Goal: Information Seeking & Learning: Learn about a topic

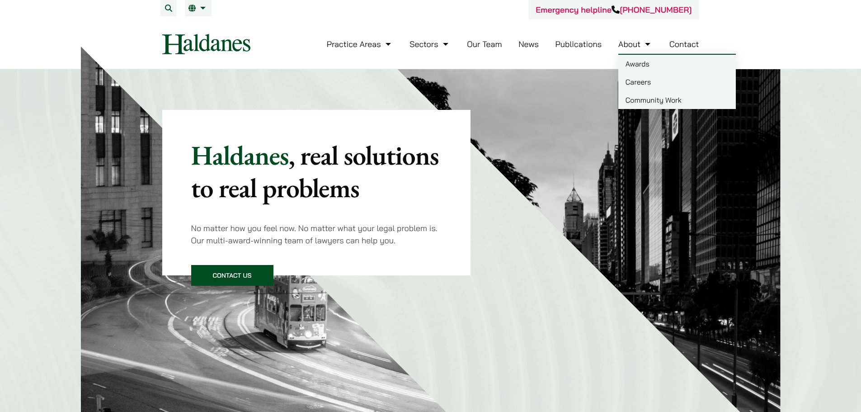
click at [637, 82] on link "Careers" at bounding box center [677, 82] width 118 height 18
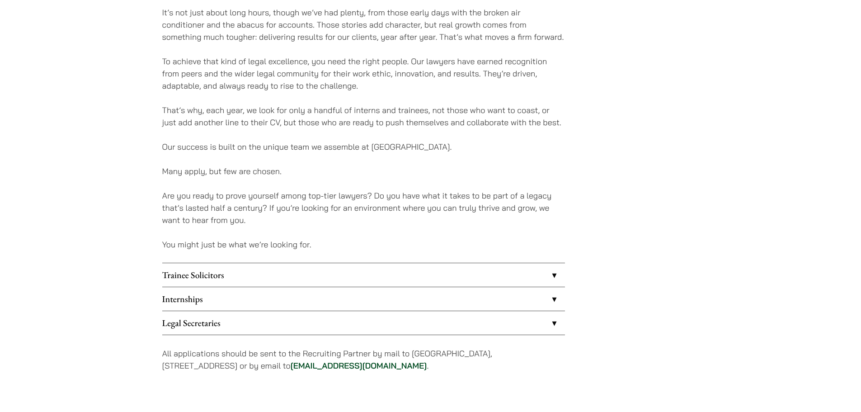
scroll to position [542, 0]
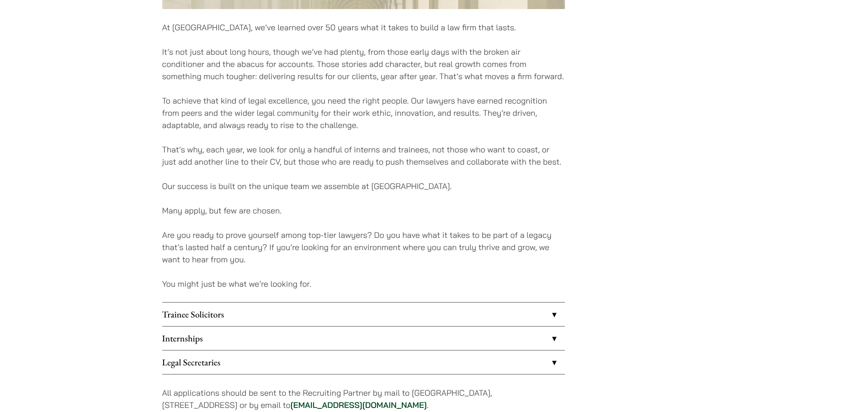
click at [284, 310] on link "Trainee Solicitors" at bounding box center [363, 314] width 403 height 24
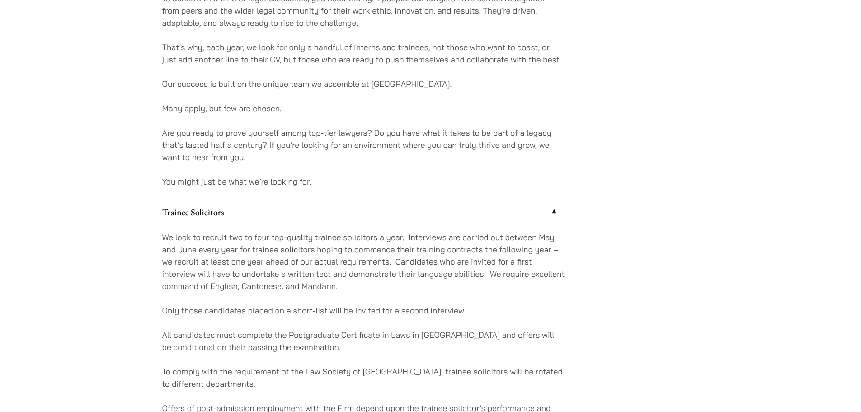
scroll to position [768, 0]
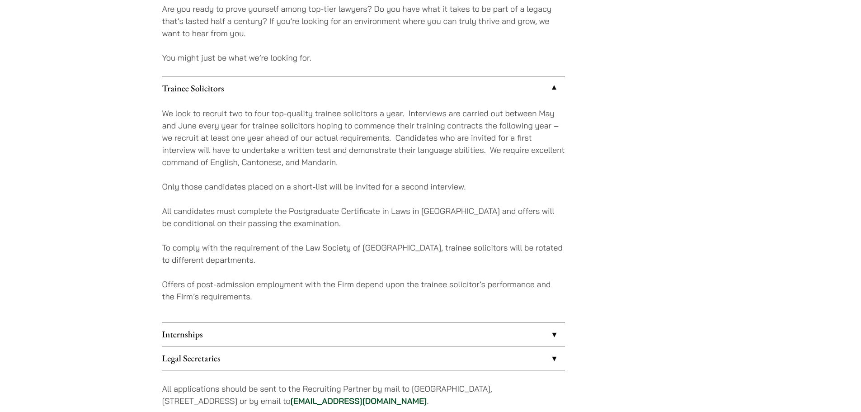
click at [237, 337] on link "Internships" at bounding box center [363, 334] width 403 height 24
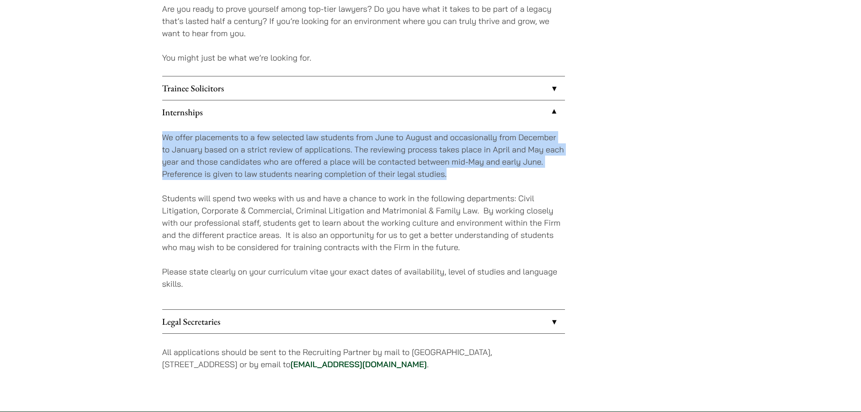
drag, startPoint x: 190, startPoint y: 135, endPoint x: 488, endPoint y: 175, distance: 300.5
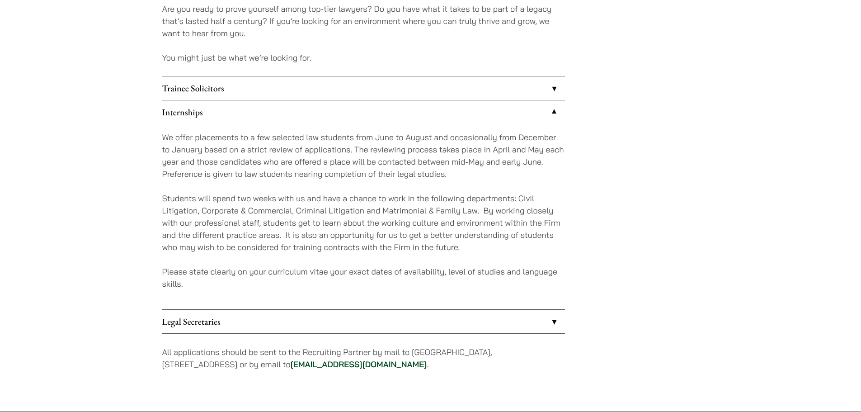
drag, startPoint x: 488, startPoint y: 194, endPoint x: 461, endPoint y: 204, distance: 28.9
click at [487, 194] on p "Students will spend two weeks with us and have a chance to work in the followin…" at bounding box center [363, 222] width 403 height 61
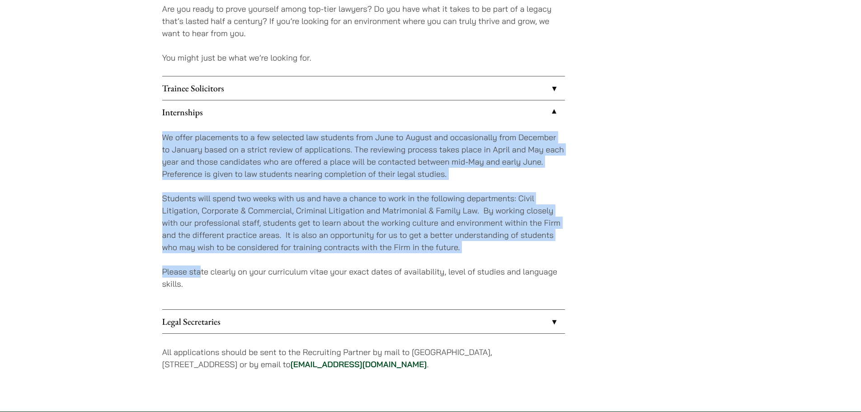
drag, startPoint x: 161, startPoint y: 225, endPoint x: 175, endPoint y: 161, distance: 65.1
click at [323, 231] on p "Students will spend two weeks with us and have a chance to work in the followin…" at bounding box center [363, 222] width 403 height 61
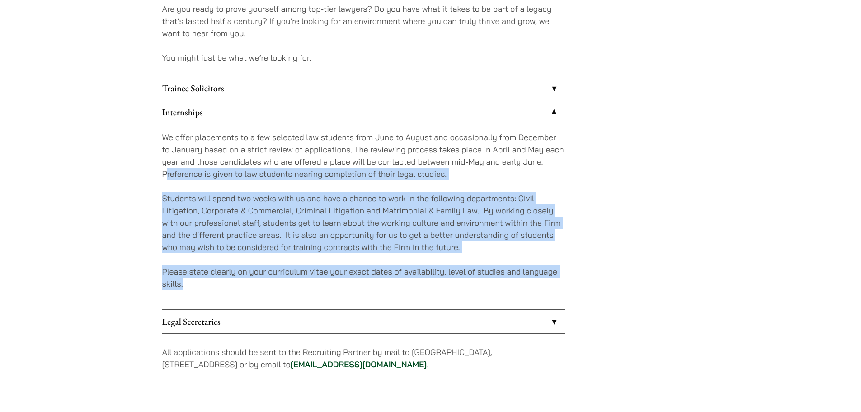
drag, startPoint x: 252, startPoint y: 284, endPoint x: 195, endPoint y: 164, distance: 132.6
click at [170, 168] on div "We offer placements to a few selected law students from June to August and occa…" at bounding box center [363, 216] width 403 height 185
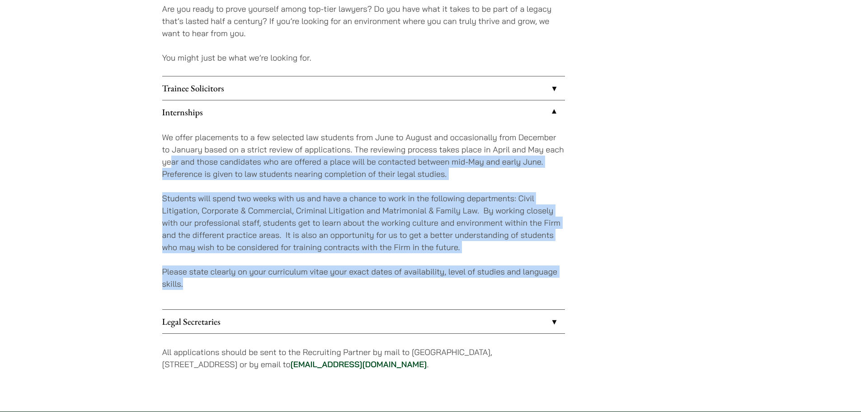
click at [315, 191] on div "We offer placements to a few selected law students from June to August and occa…" at bounding box center [363, 216] width 403 height 185
click at [244, 196] on p "Students will spend two weeks with us and have a chance to work in the followin…" at bounding box center [363, 222] width 403 height 61
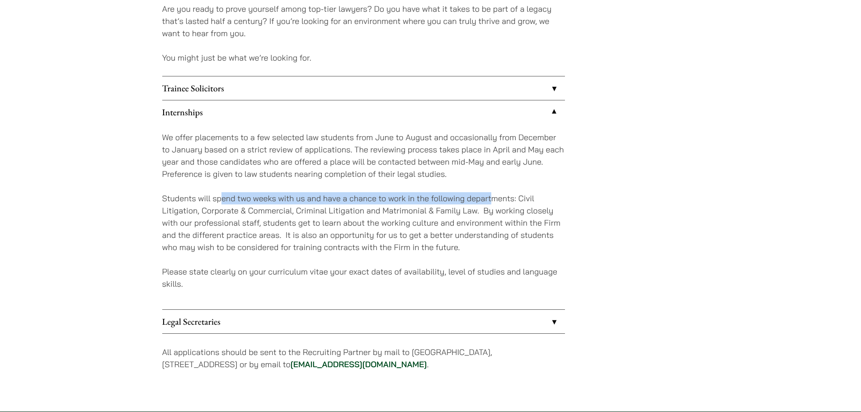
drag, startPoint x: 244, startPoint y: 195, endPoint x: 493, endPoint y: 202, distance: 249.1
click at [493, 202] on p "Students will spend two weeks with us and have a chance to work in the followin…" at bounding box center [363, 222] width 403 height 61
click at [497, 234] on p "Students will spend two weeks with us and have a chance to work in the followin…" at bounding box center [363, 222] width 403 height 61
click at [236, 322] on link "Legal Secretaries" at bounding box center [363, 322] width 403 height 24
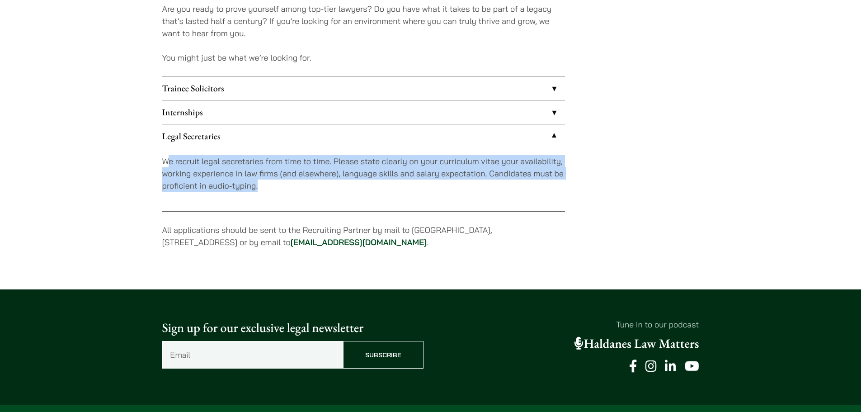
drag, startPoint x: 336, startPoint y: 193, endPoint x: 170, endPoint y: 162, distance: 168.6
click at [170, 162] on div "We recruit legal secretaries from time to time. Please state clearly on your cu…" at bounding box center [363, 179] width 403 height 63
click at [278, 179] on p "We recruit legal secretaries from time to time. Please state clearly on your cu…" at bounding box center [363, 173] width 403 height 37
click at [280, 189] on p "We recruit legal secretaries from time to time. Please state clearly on your cu…" at bounding box center [363, 173] width 403 height 37
click at [295, 181] on p "We recruit legal secretaries from time to time. Please state clearly on your cu…" at bounding box center [363, 173] width 403 height 37
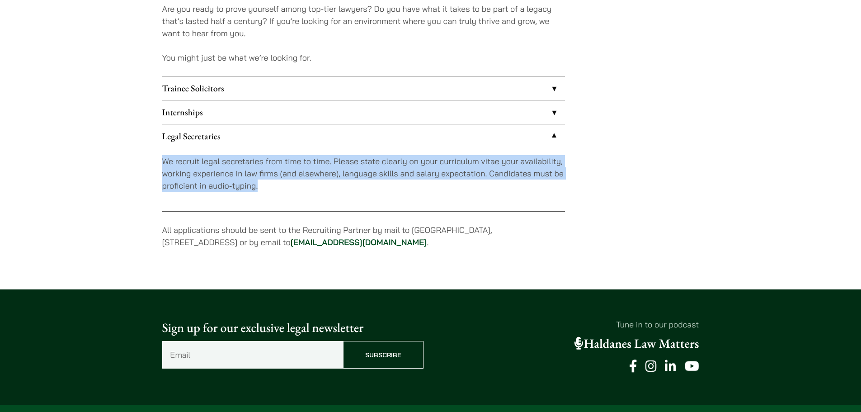
drag, startPoint x: 141, startPoint y: 170, endPoint x: 123, endPoint y: 157, distance: 22.3
click at [266, 179] on p "We recruit legal secretaries from time to time. Please state clearly on your cu…" at bounding box center [363, 173] width 403 height 37
click at [442, 195] on div "We recruit legal secretaries from time to time. Please state clearly on your cu…" at bounding box center [363, 179] width 403 height 63
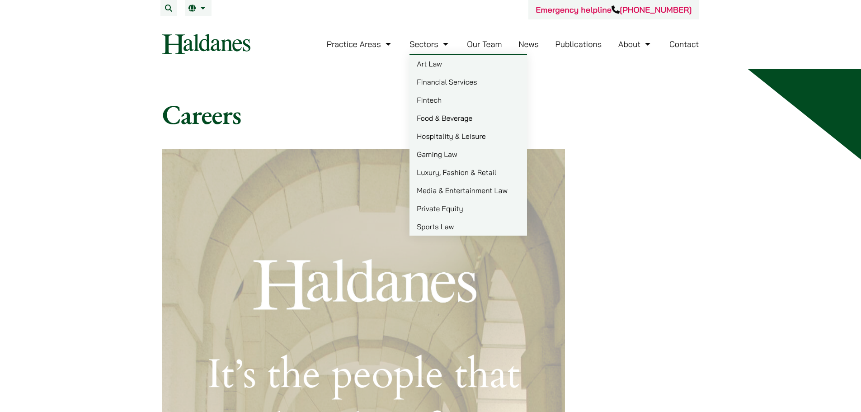
click at [449, 207] on link "Private Equity" at bounding box center [468, 208] width 118 height 18
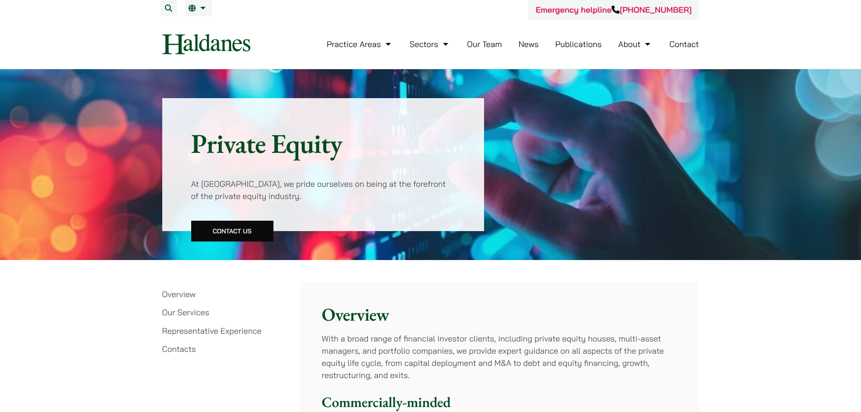
click at [496, 48] on link "Our Team" at bounding box center [484, 44] width 35 height 10
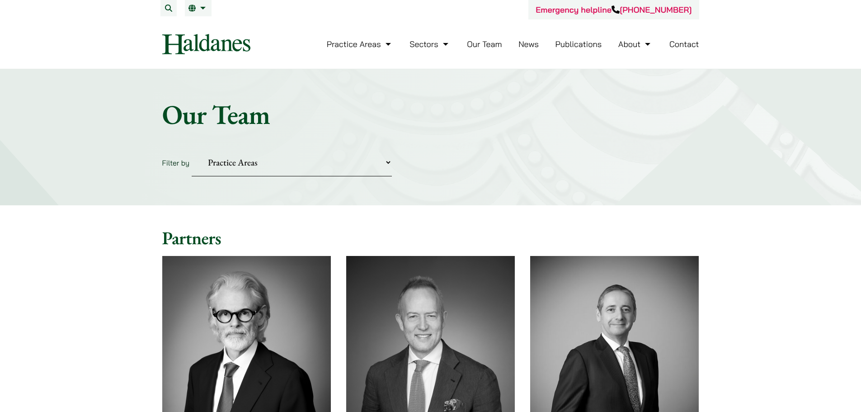
drag, startPoint x: 653, startPoint y: 235, endPoint x: 592, endPoint y: 58, distance: 187.2
click at [527, 43] on link "News" at bounding box center [528, 44] width 20 height 10
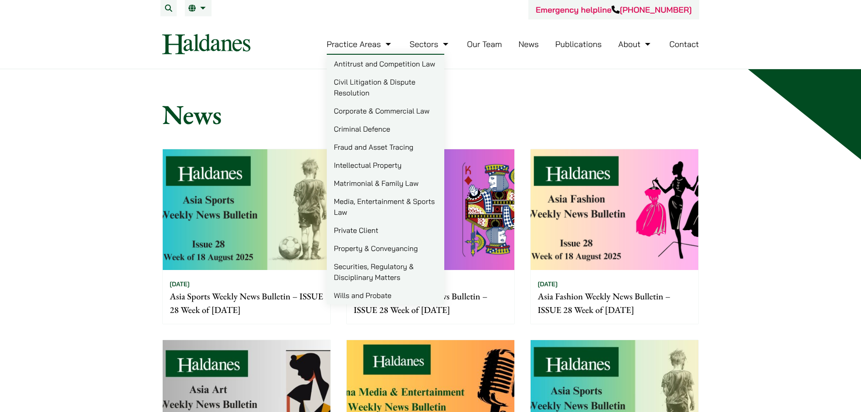
click at [220, 47] on img at bounding box center [206, 44] width 88 height 20
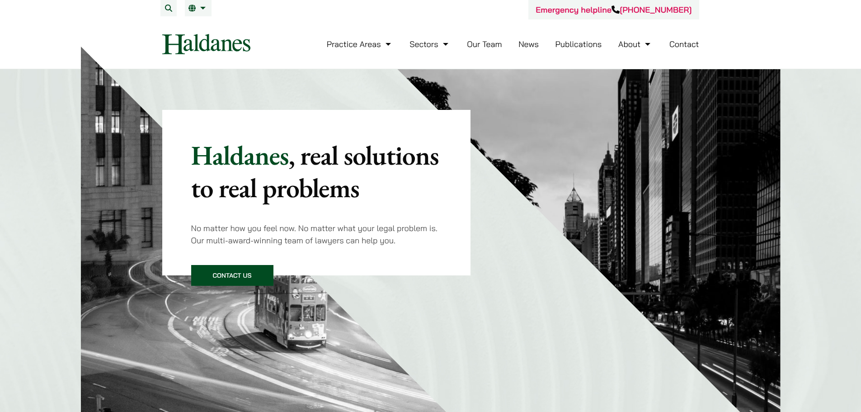
drag, startPoint x: 257, startPoint y: 46, endPoint x: 172, endPoint y: 45, distance: 85.4
click at [172, 45] on div "Practice Areas Antitrust and Competition Law Civil Litigation & Dispute Resolut…" at bounding box center [431, 44] width 552 height 20
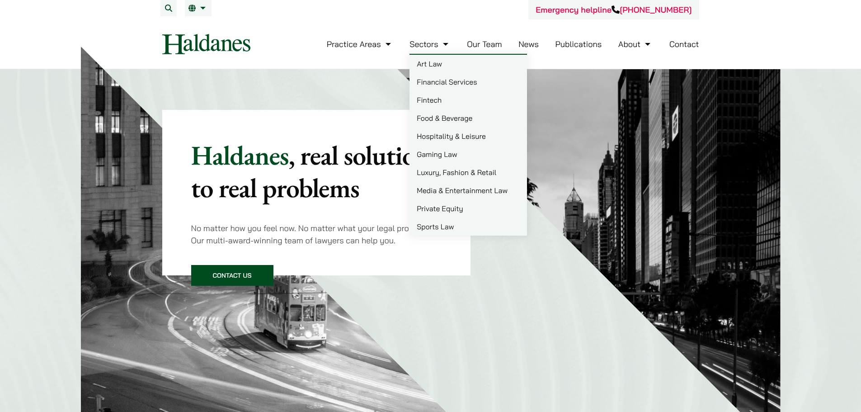
click at [494, 44] on link "Our Team" at bounding box center [484, 44] width 35 height 10
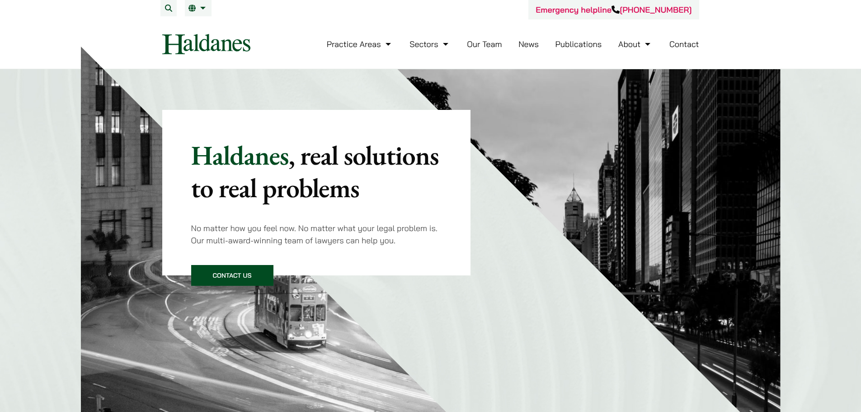
click at [476, 42] on link "Our Team" at bounding box center [484, 44] width 35 height 10
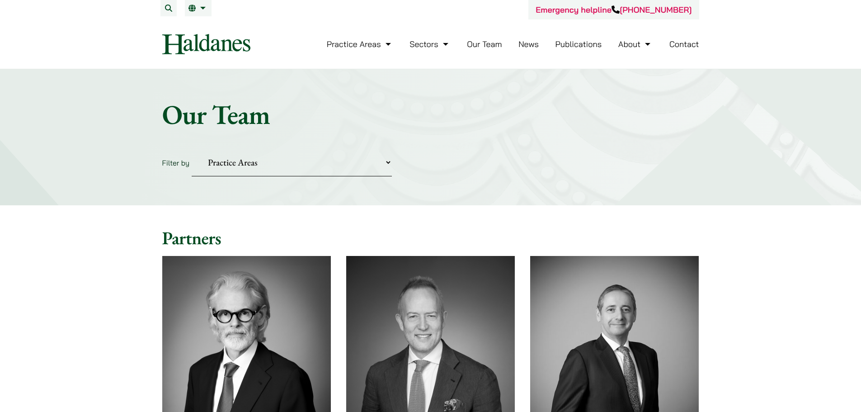
click at [321, 157] on select "Practice Areas Antitrust and Competition Civil Litigation & Dispute Resolution …" at bounding box center [292, 163] width 200 height 28
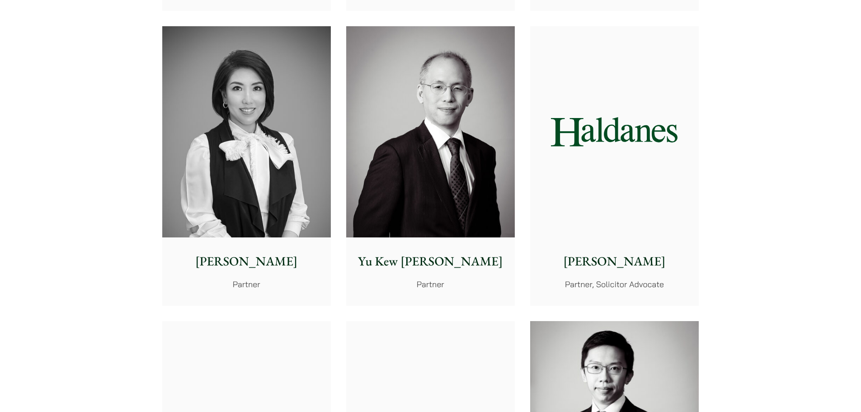
scroll to position [723, 0]
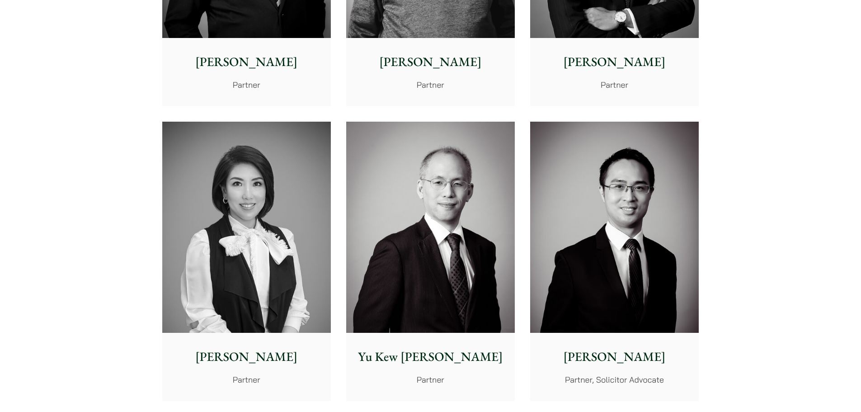
click at [226, 245] on img at bounding box center [246, 227] width 169 height 211
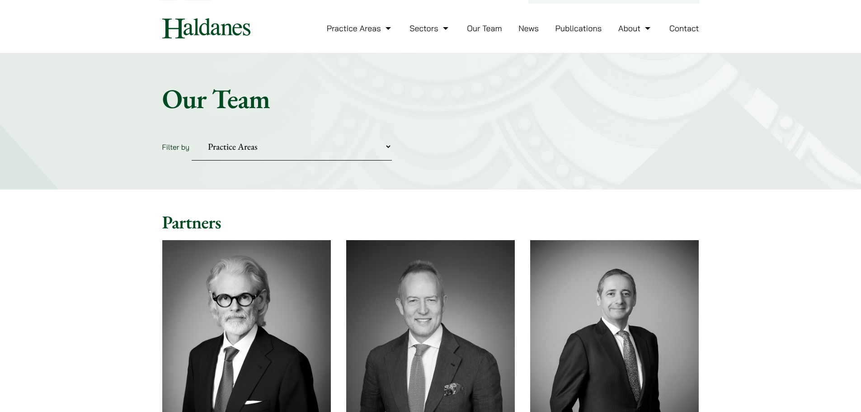
scroll to position [0, 0]
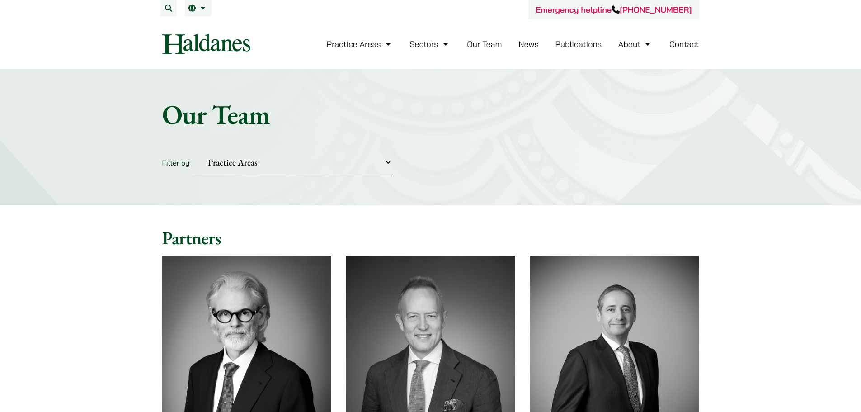
drag, startPoint x: 315, startPoint y: 175, endPoint x: 313, endPoint y: 167, distance: 8.3
click at [315, 175] on select "Practice Areas Antitrust and Competition Civil Litigation & Dispute Resolution …" at bounding box center [292, 163] width 200 height 28
click at [437, 238] on h2 "Partners" at bounding box center [430, 238] width 537 height 22
click at [467, 46] on link "Our Team" at bounding box center [484, 44] width 35 height 10
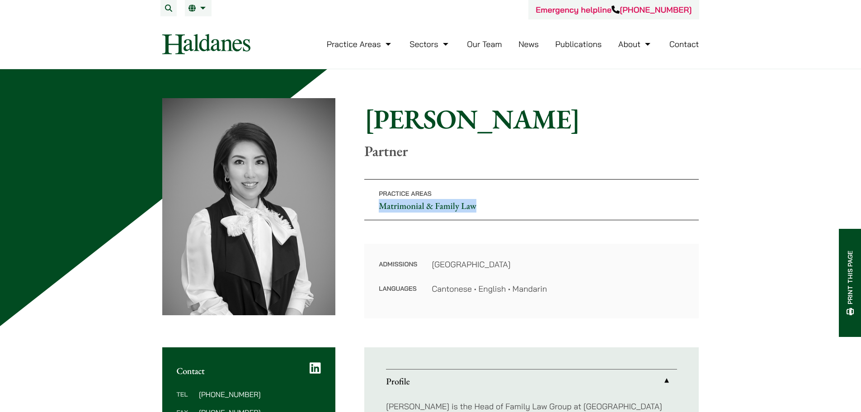
drag, startPoint x: 496, startPoint y: 207, endPoint x: 369, endPoint y: 204, distance: 126.6
click at [369, 204] on p "Practice Areas Matrimonial & Family Law" at bounding box center [531, 199] width 334 height 41
click at [617, 212] on p "Practice Areas Matrimonial & Family Law" at bounding box center [531, 199] width 334 height 41
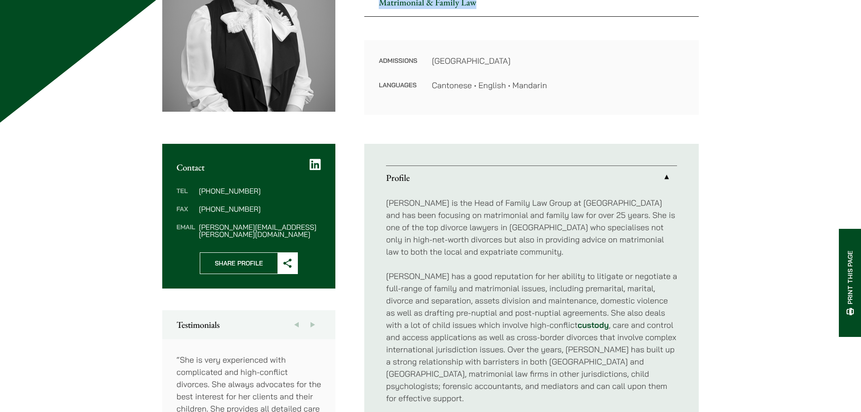
scroll to position [226, 0]
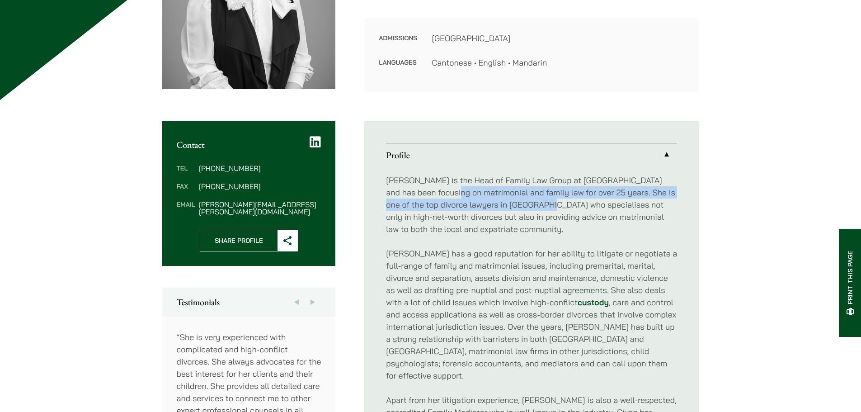
drag, startPoint x: 427, startPoint y: 188, endPoint x: 534, endPoint y: 208, distance: 108.9
click at [537, 202] on p "Elsie Liu is the Head of Family Law Group at Haldanes and has been focusing on …" at bounding box center [531, 204] width 291 height 61
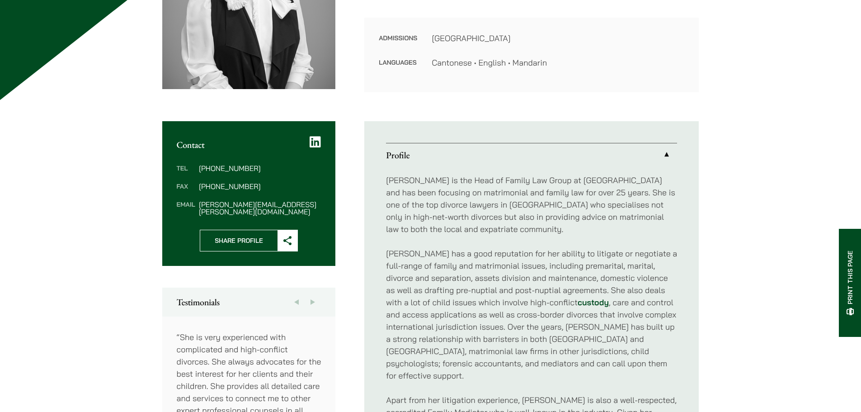
click at [522, 224] on p "Elsie Liu is the Head of Family Law Group at Haldanes and has been focusing on …" at bounding box center [531, 204] width 291 height 61
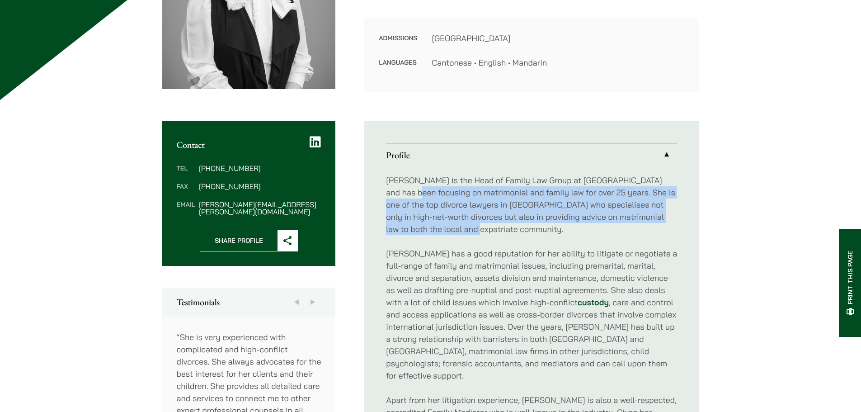
drag, startPoint x: 465, startPoint y: 235, endPoint x: 391, endPoint y: 195, distance: 83.1
click at [372, 194] on ul "Profile Elsie Liu is the Head of Family Law Group at Haldanes and has been focu…" at bounding box center [531, 308] width 334 height 375
click at [540, 215] on p "Elsie Liu is the Head of Family Law Group at Haldanes and has been focusing on …" at bounding box center [531, 204] width 291 height 61
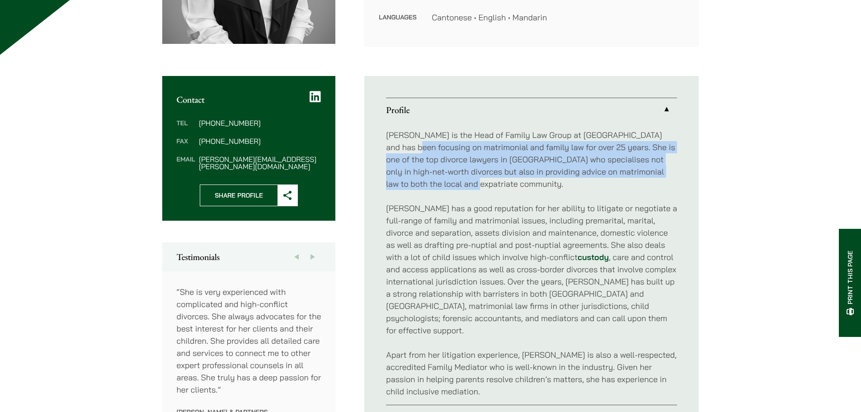
scroll to position [362, 0]
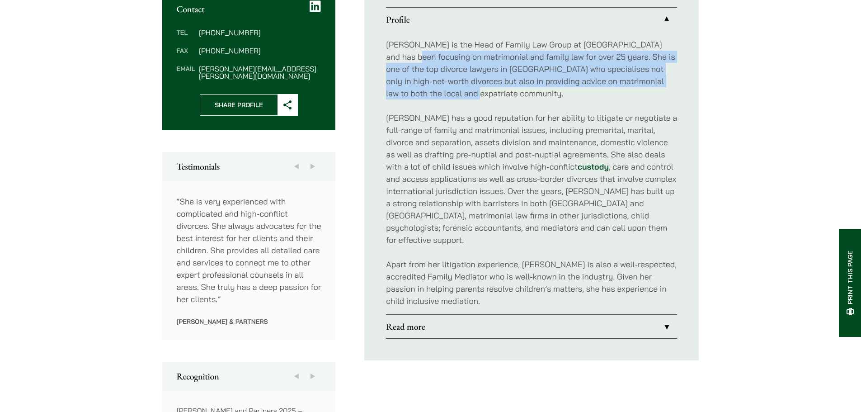
click at [460, 315] on link "Read more" at bounding box center [531, 327] width 291 height 24
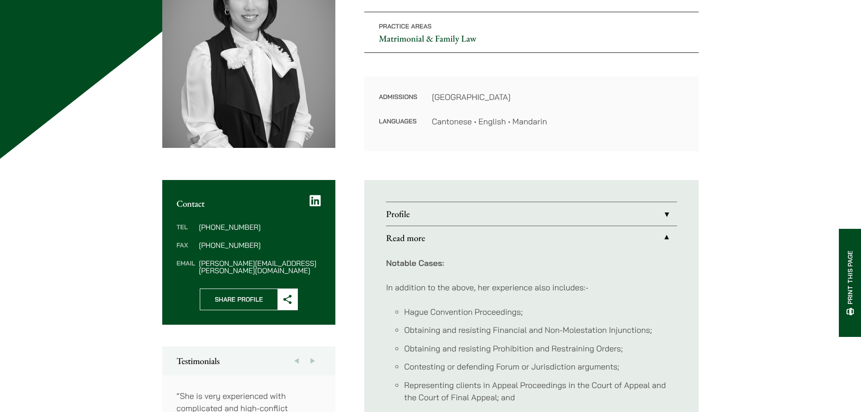
scroll to position [90, 0]
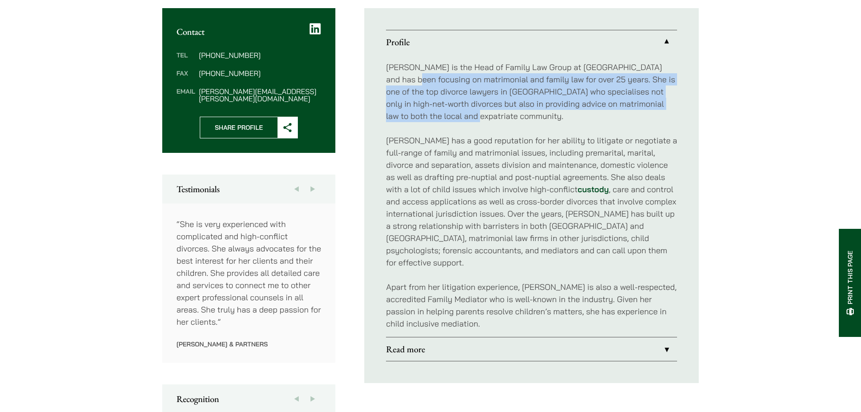
scroll to position [347, 0]
